Goal: Navigation & Orientation: Find specific page/section

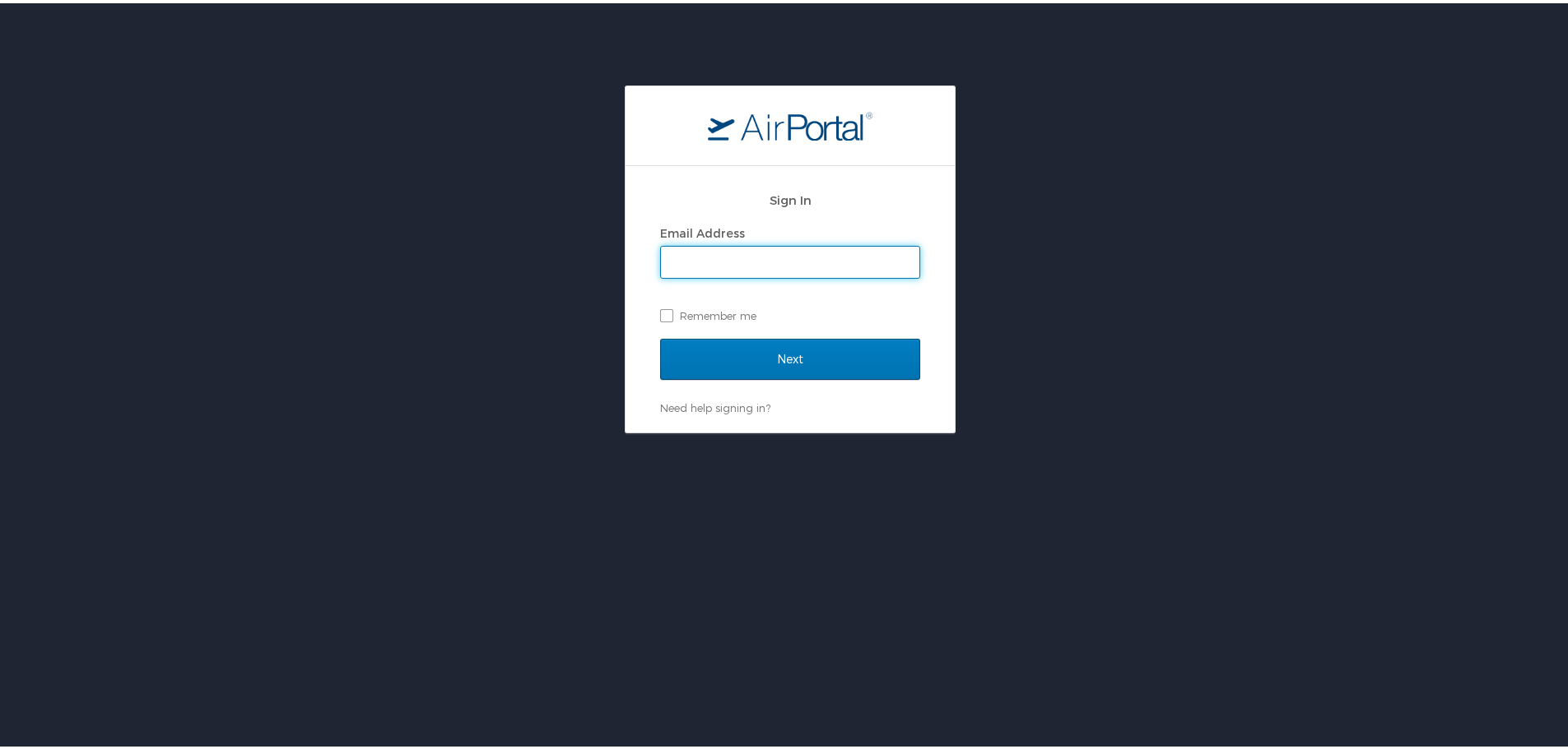
type input "[EMAIL_ADDRESS][DOMAIN_NAME]"
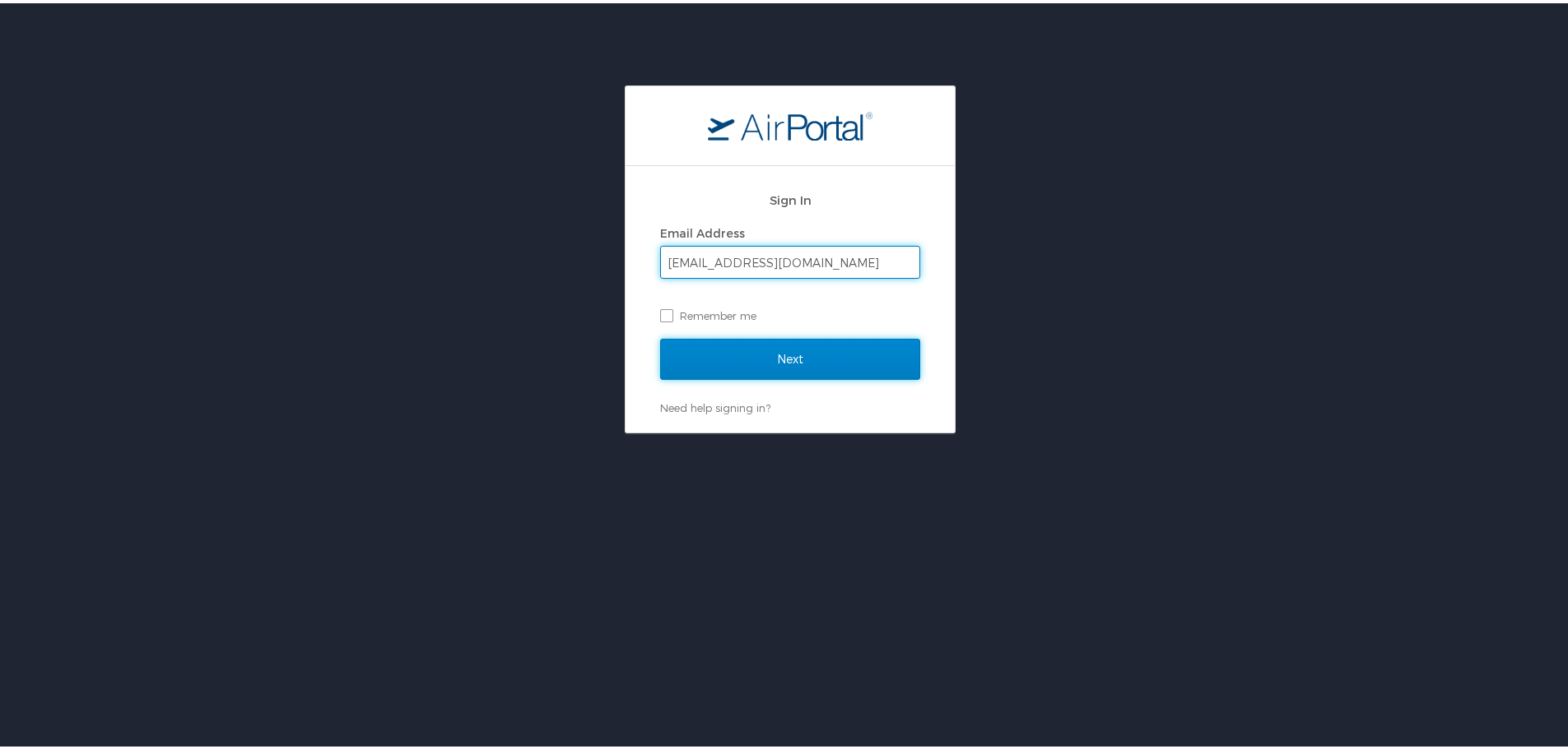
click at [802, 349] on input "Next" at bounding box center [789, 356] width 260 height 42
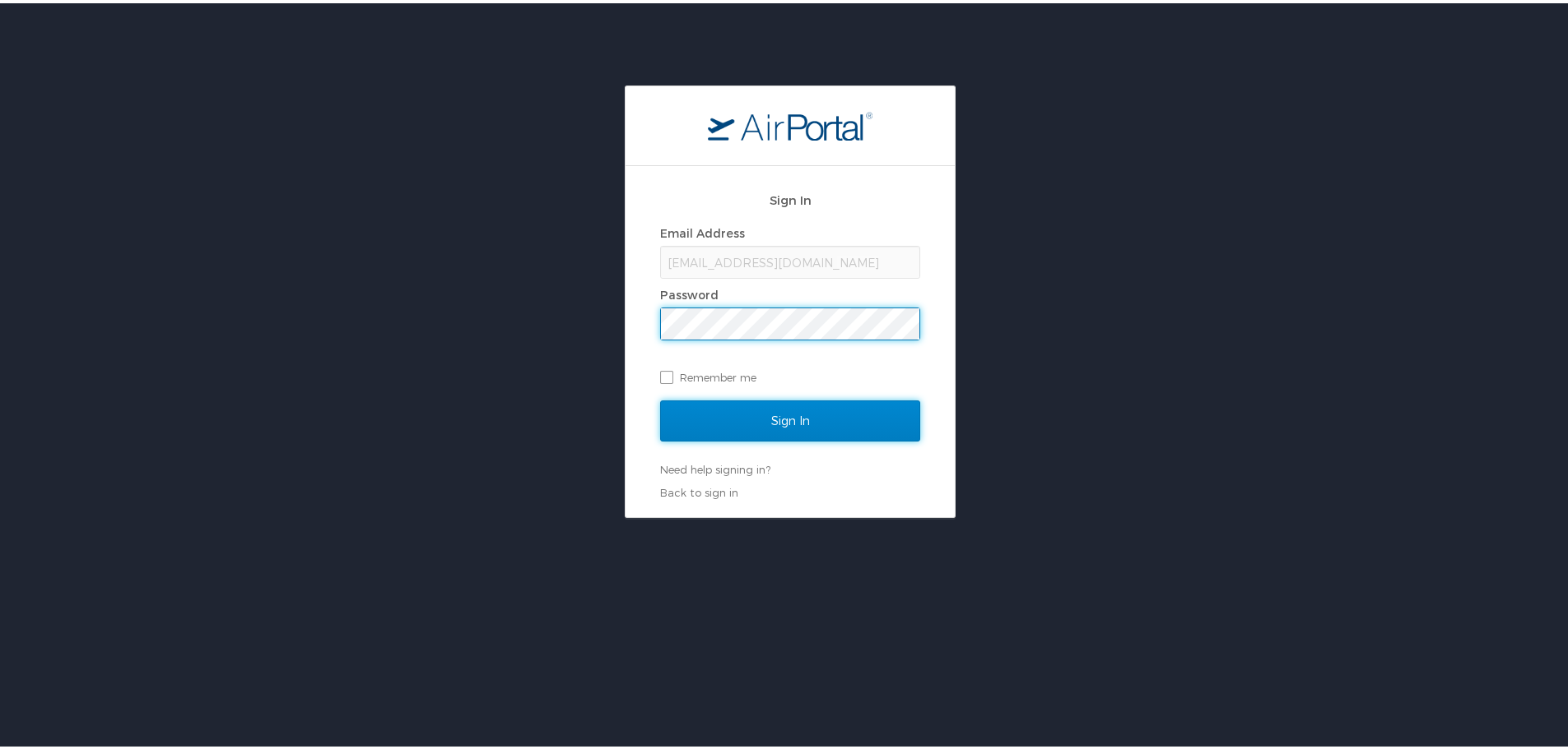
click at [771, 410] on input "Sign In" at bounding box center [789, 417] width 260 height 42
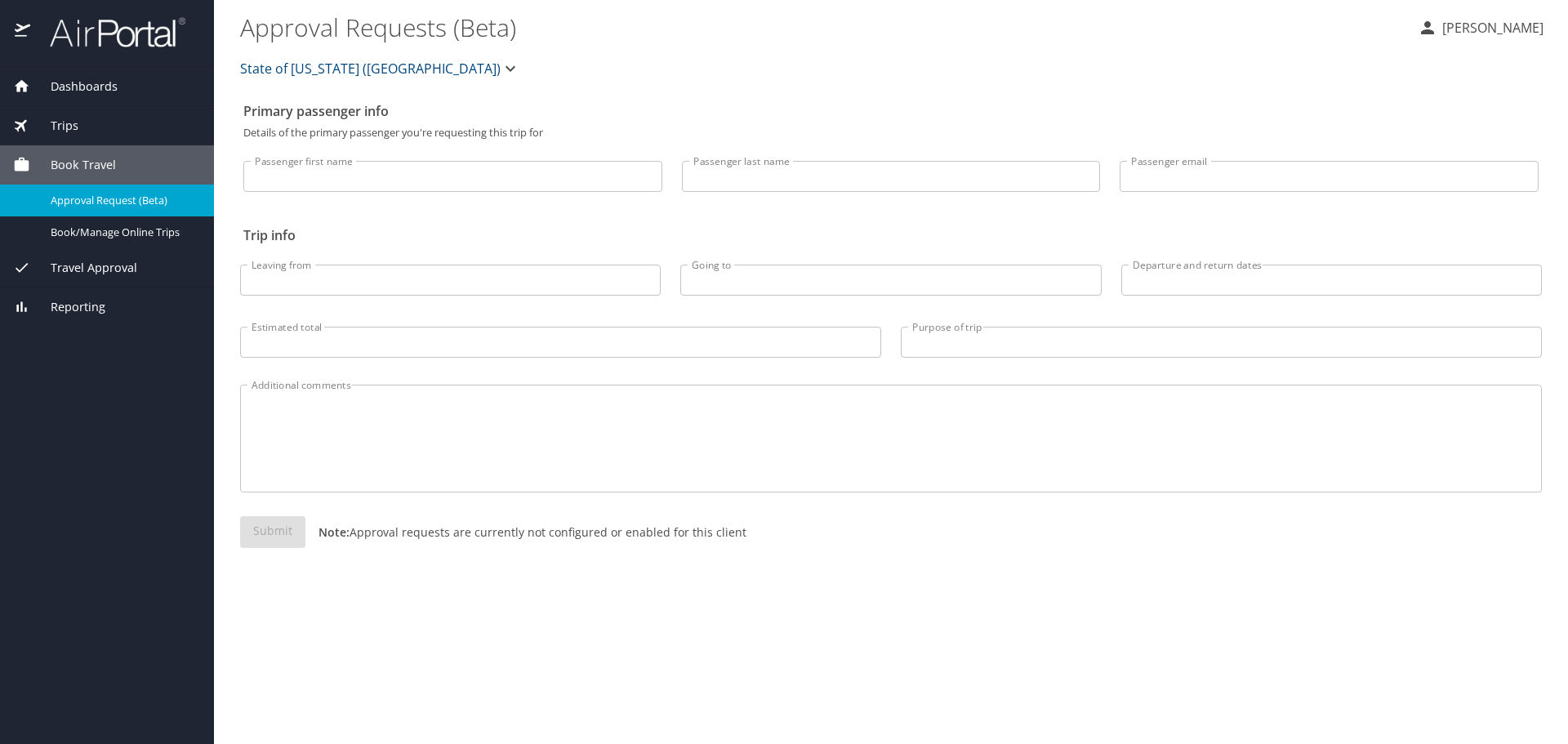
click at [117, 80] on div "Dashboards" at bounding box center [106, 87] width 188 height 18
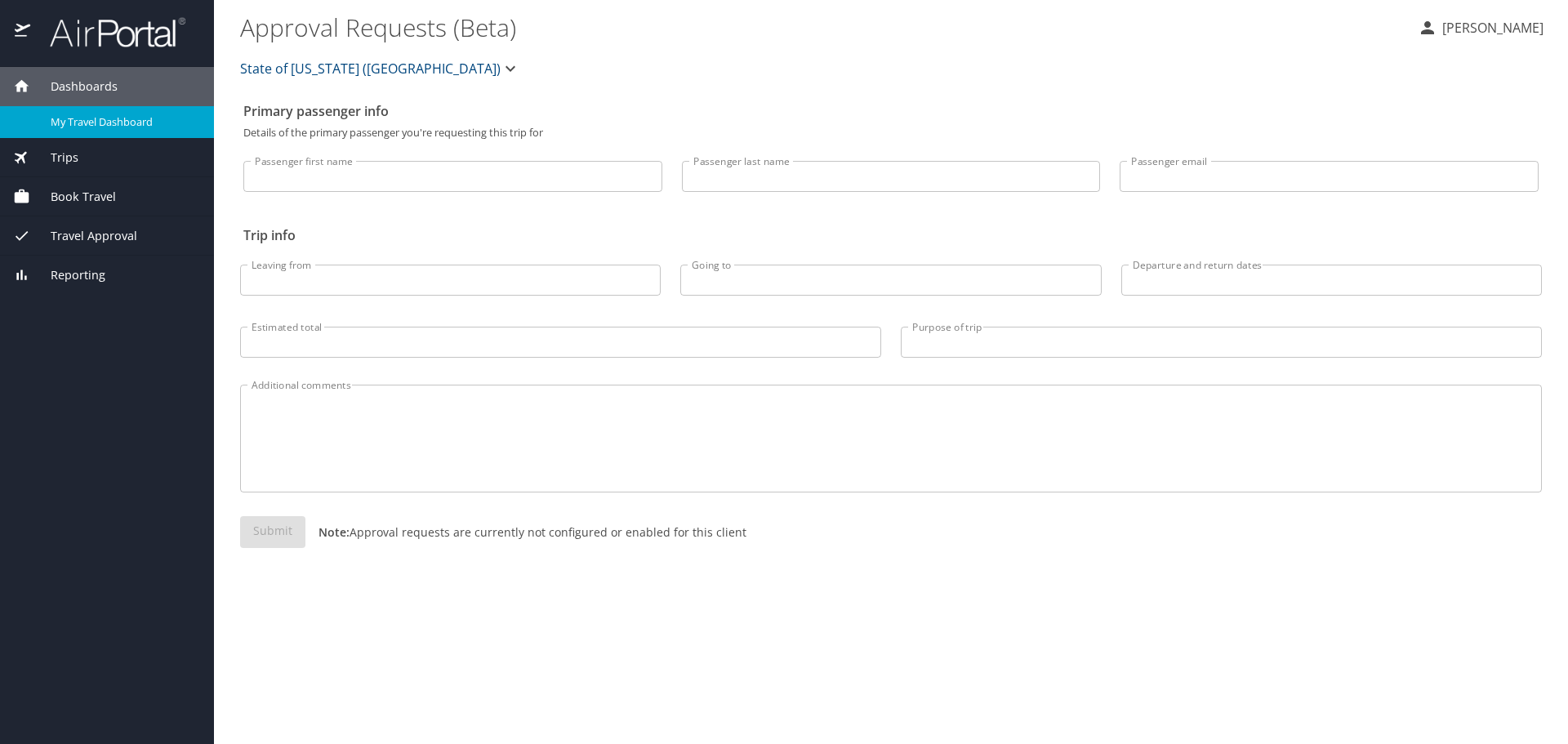
click at [121, 115] on span "My Travel Dashboard" at bounding box center [122, 122] width 144 height 16
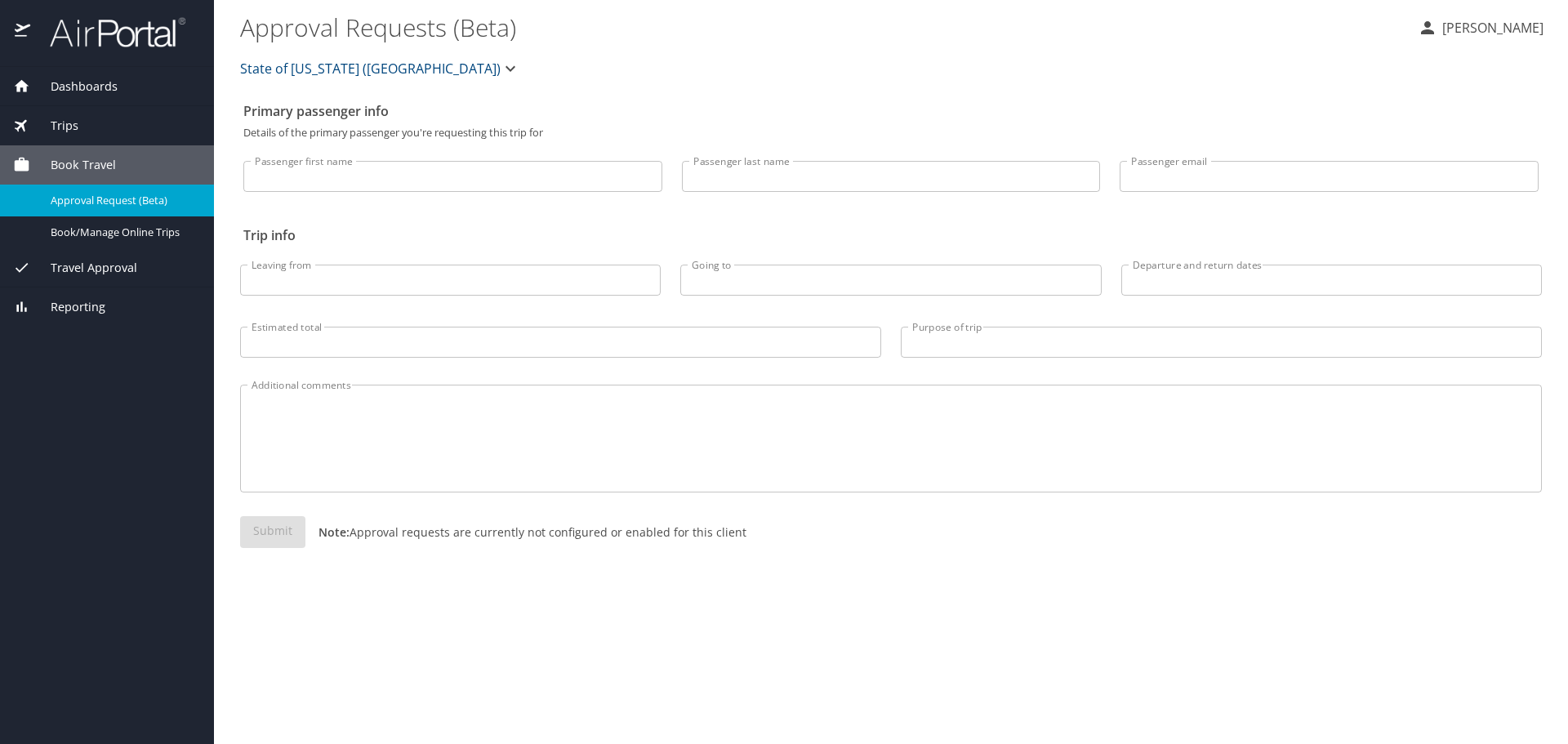
click at [1478, 22] on p "[PERSON_NAME]" at bounding box center [1490, 28] width 106 height 19
click at [1435, 65] on li "My settings" at bounding box center [1475, 63] width 167 height 29
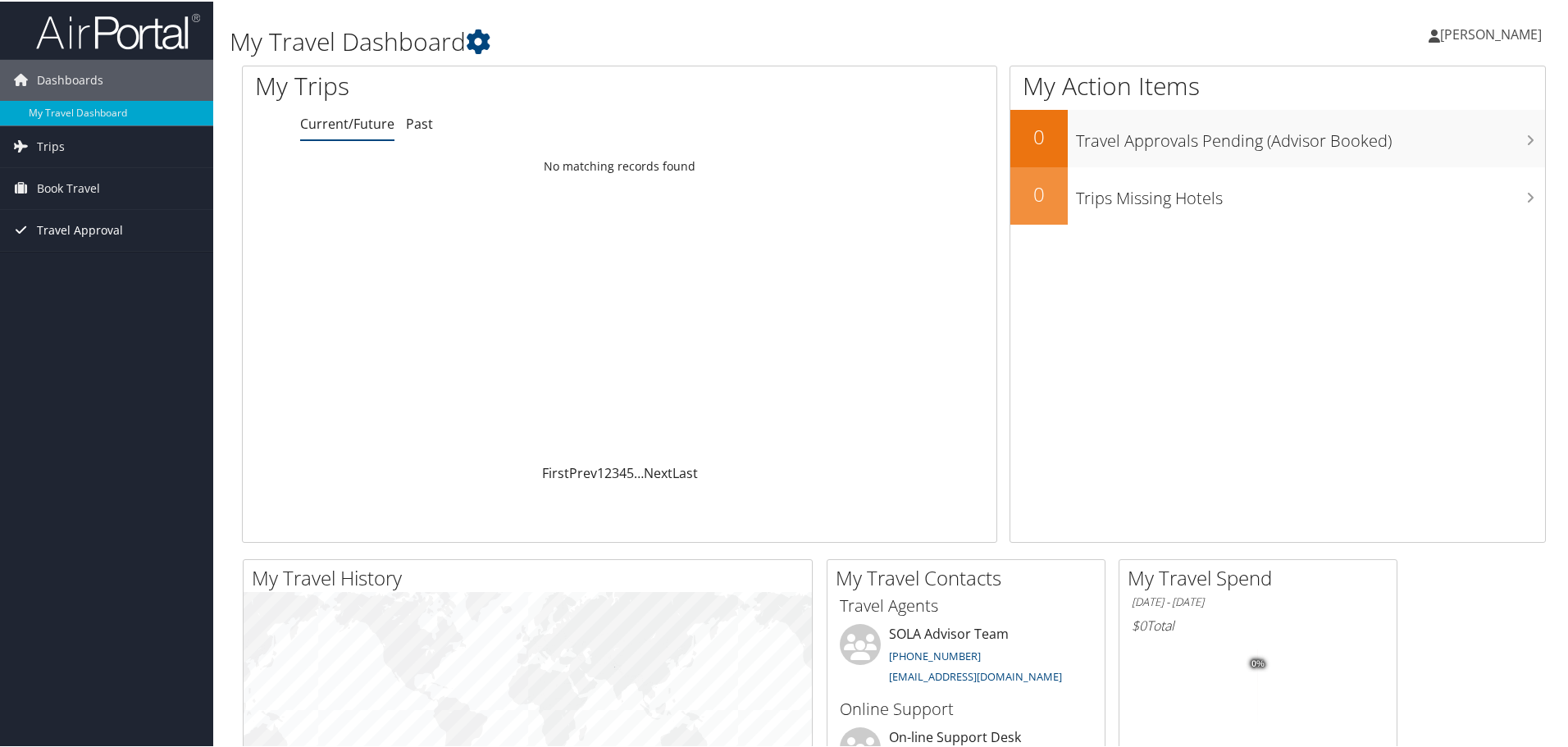
click at [103, 228] on span "Travel Approval" at bounding box center [80, 228] width 87 height 41
click at [68, 185] on span "Book Travel" at bounding box center [68, 187] width 64 height 41
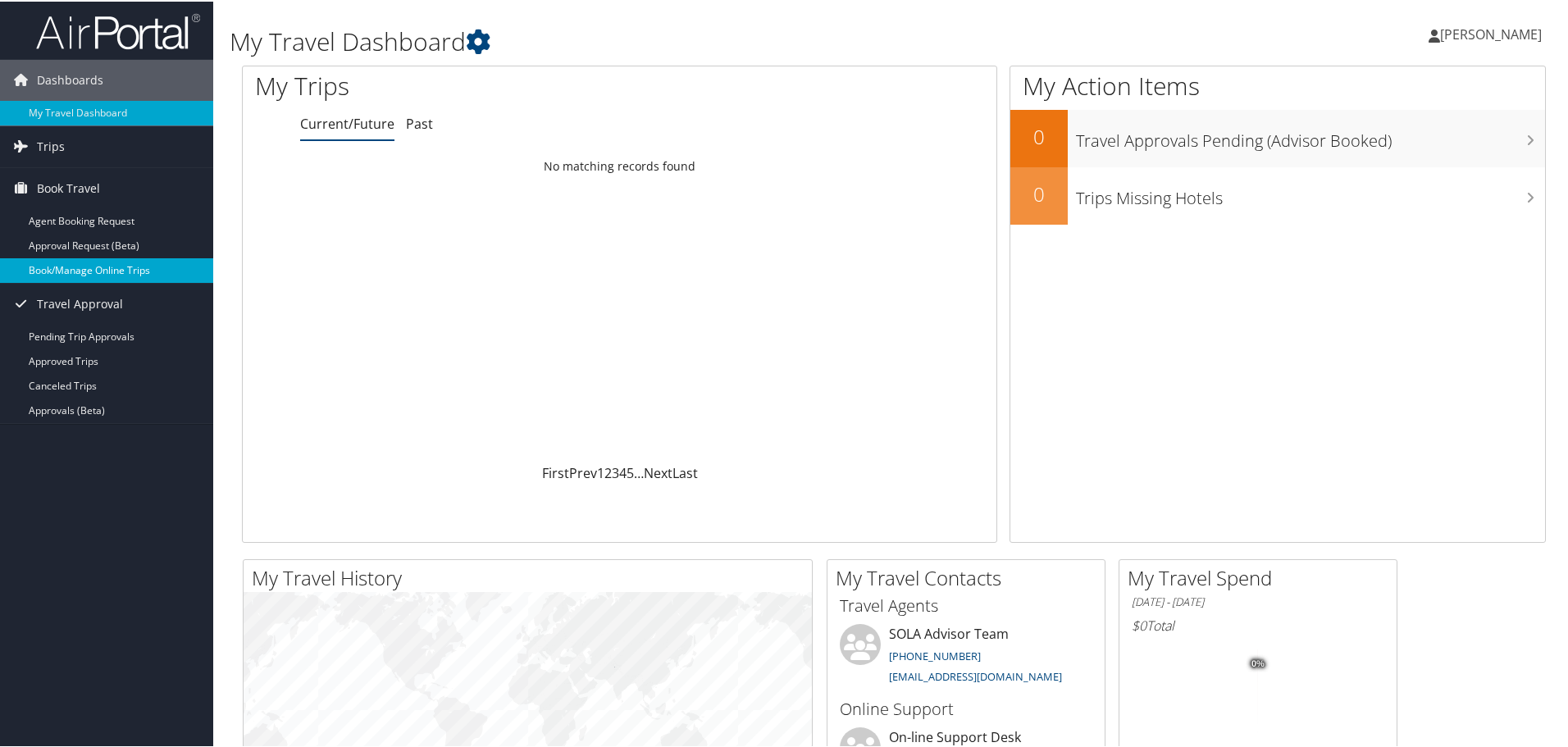
click at [97, 271] on link "Book/Manage Online Trips" at bounding box center [107, 269] width 214 height 25
